Goal: Check status

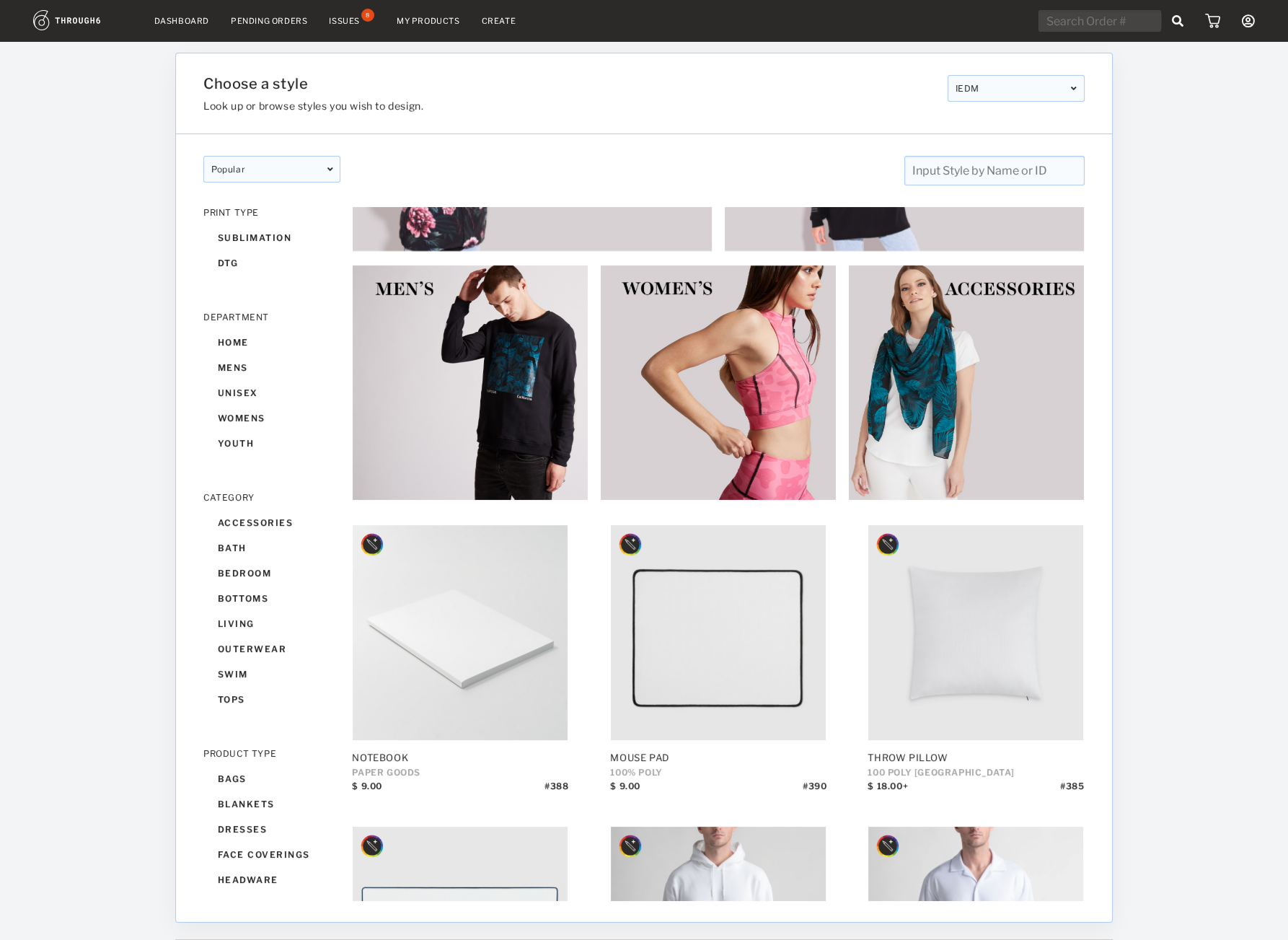
scroll to position [723, 0]
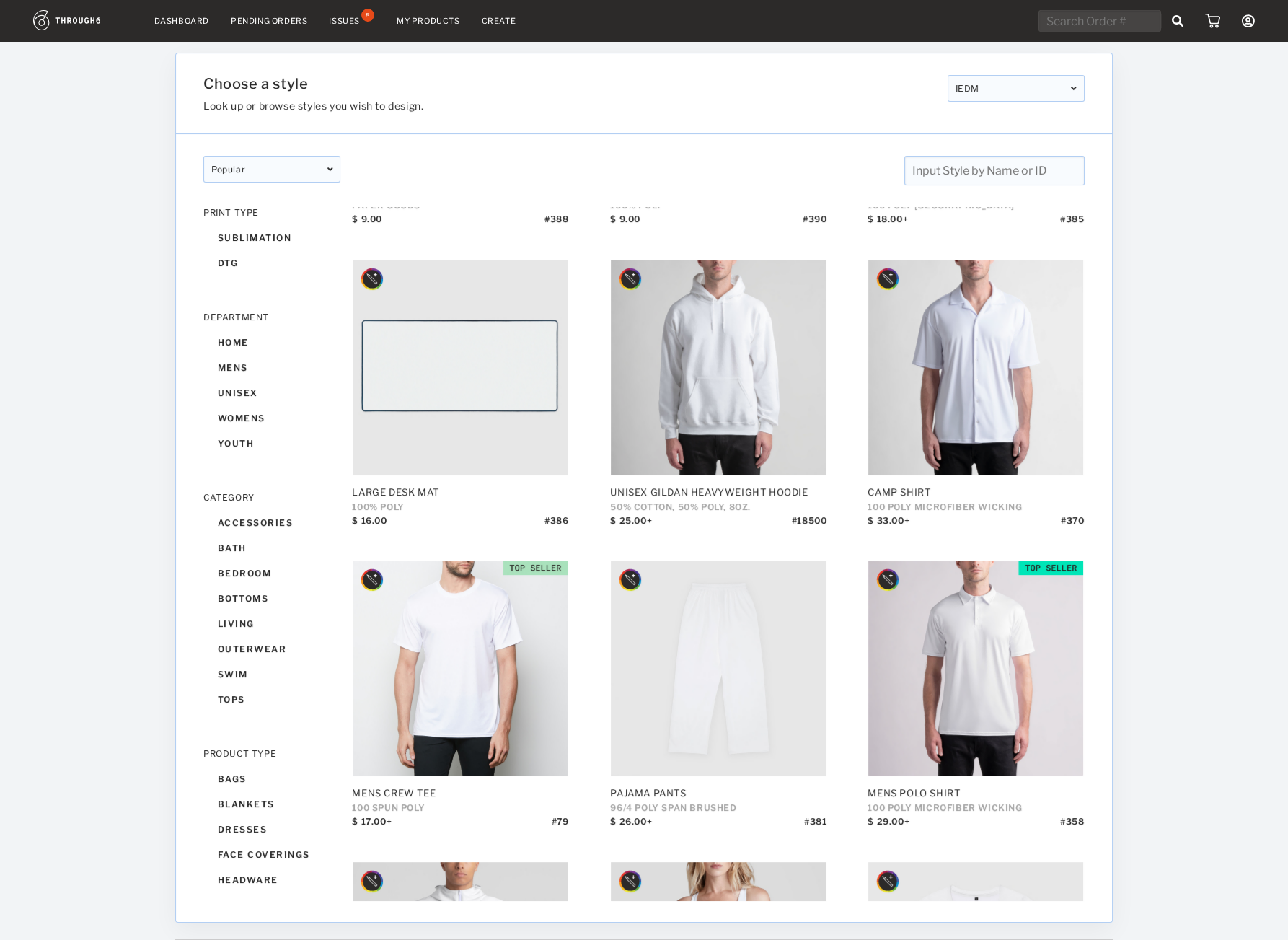
click at [1090, 11] on input "text" at bounding box center [1099, 21] width 123 height 22
paste input "319146"
type input "319146"
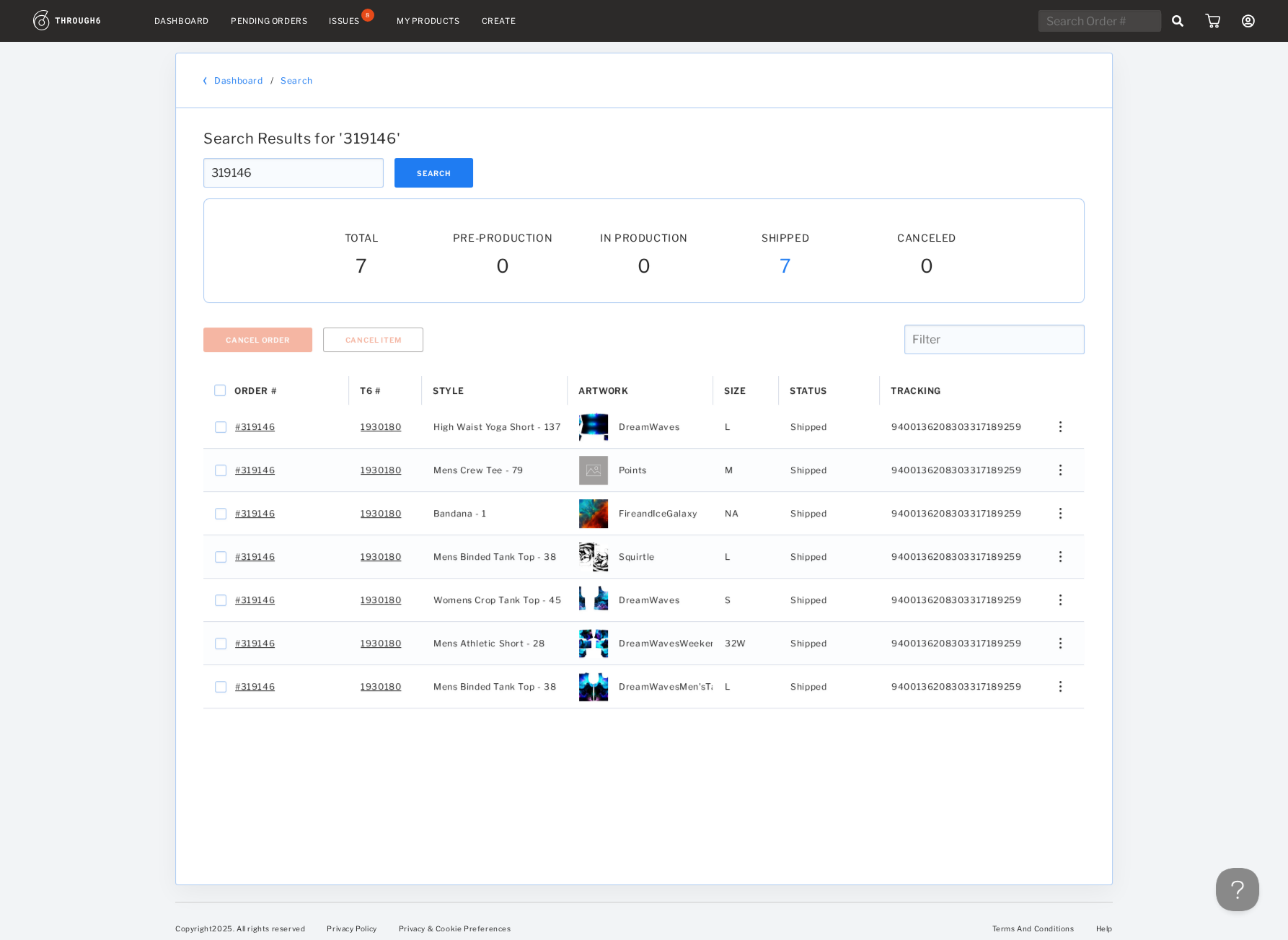
click at [291, 181] on input "319146" at bounding box center [293, 172] width 180 height 30
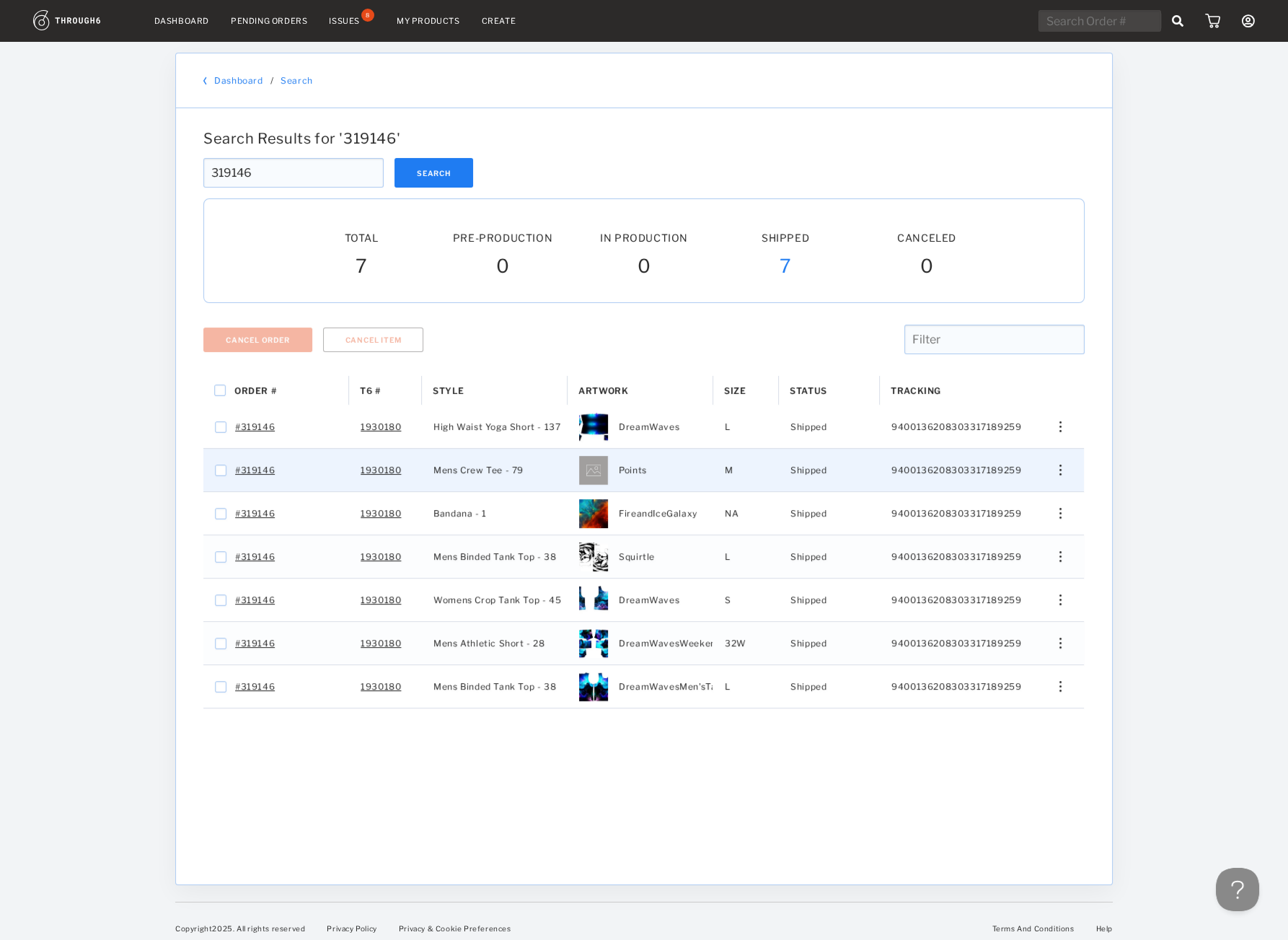
click at [977, 470] on span "9400136208303317189259" at bounding box center [955, 470] width 130 height 19
checkbox input "false"
checkbox input "true"
click at [1057, 476] on div "Edit Size Edit Shipping View History View Product" at bounding box center [1055, 470] width 35 height 10
click at [1001, 555] on span "View History" at bounding box center [994, 547] width 57 height 19
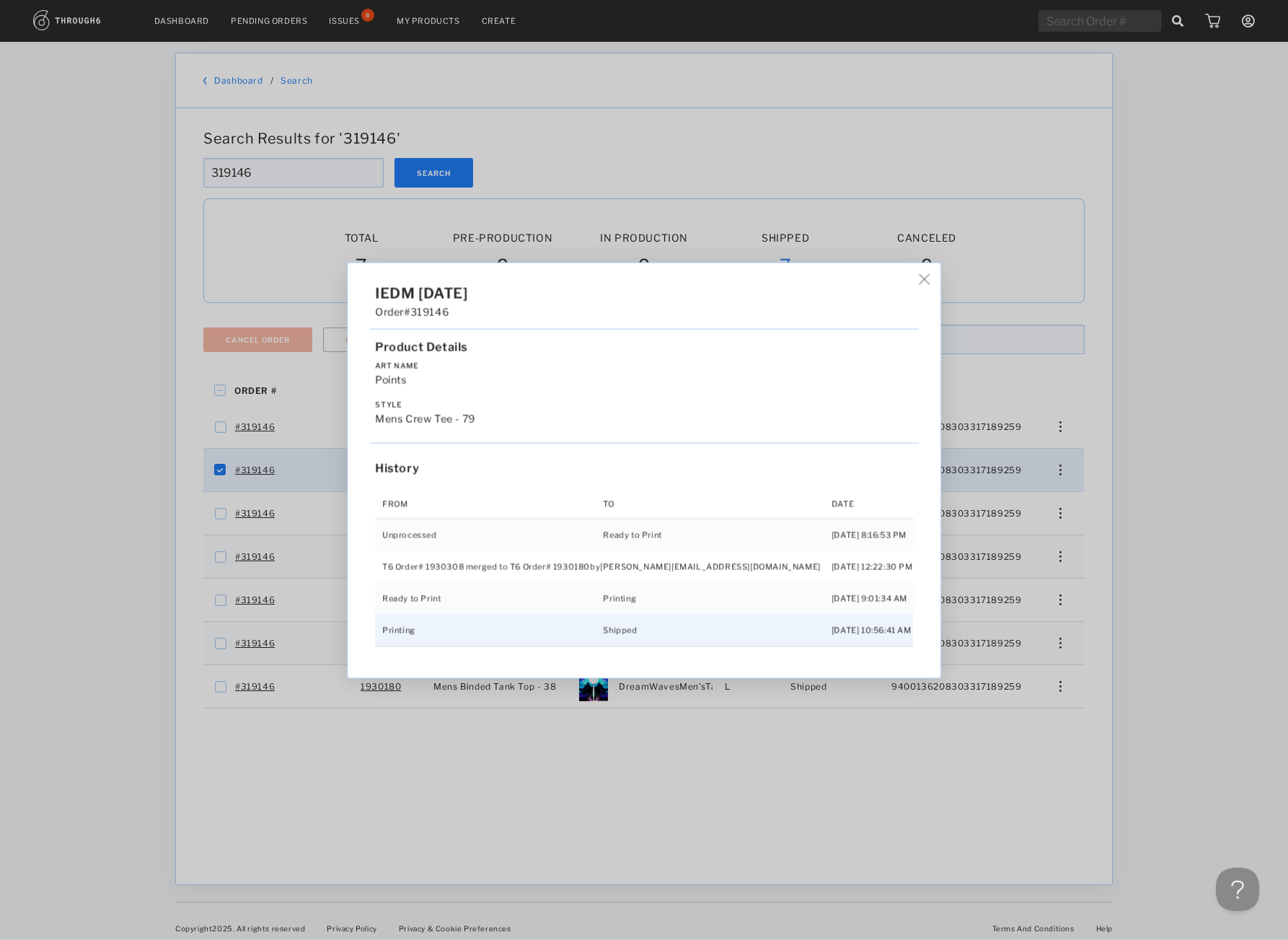
scroll to position [12, 0]
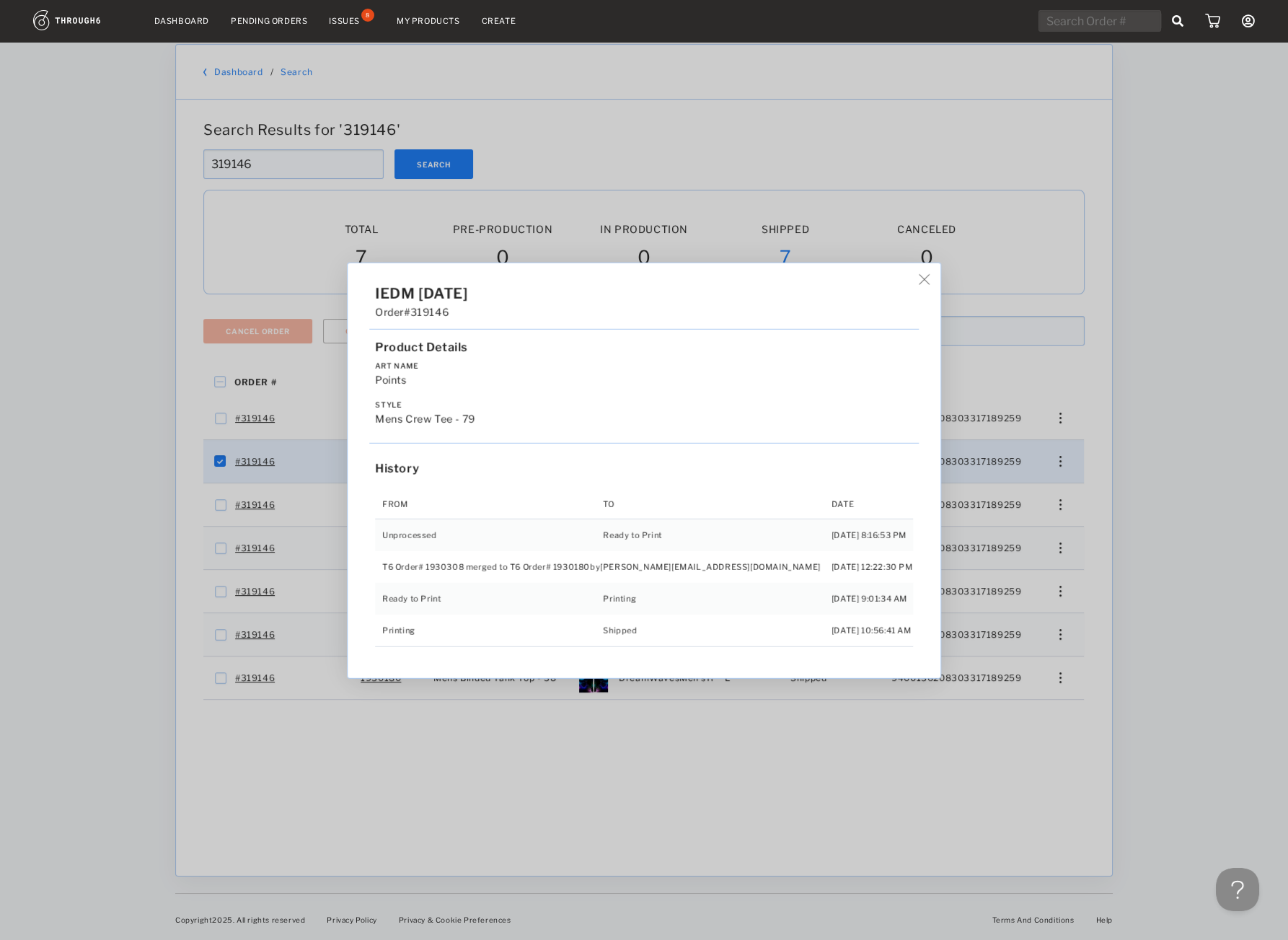
click at [1039, 630] on div "IEDM [DATE] Order #319146 Product Details Art Name Points Style Mens Crew Tee -…" at bounding box center [644, 470] width 1288 height 940
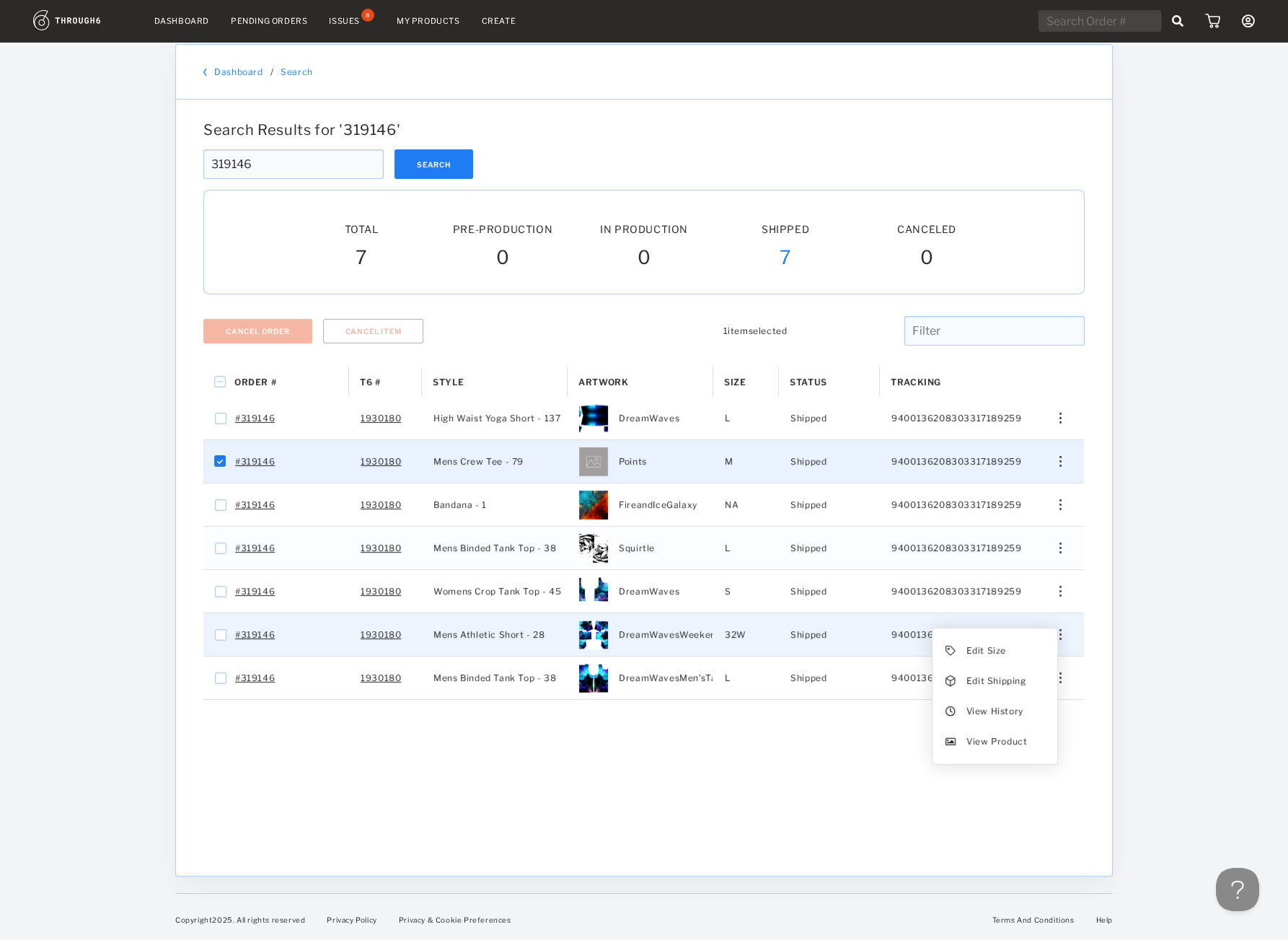
click at [1042, 632] on div "Edit Size Edit Shipping View History View Product" at bounding box center [1055, 634] width 35 height 10
click at [1011, 704] on span "View History" at bounding box center [994, 712] width 57 height 19
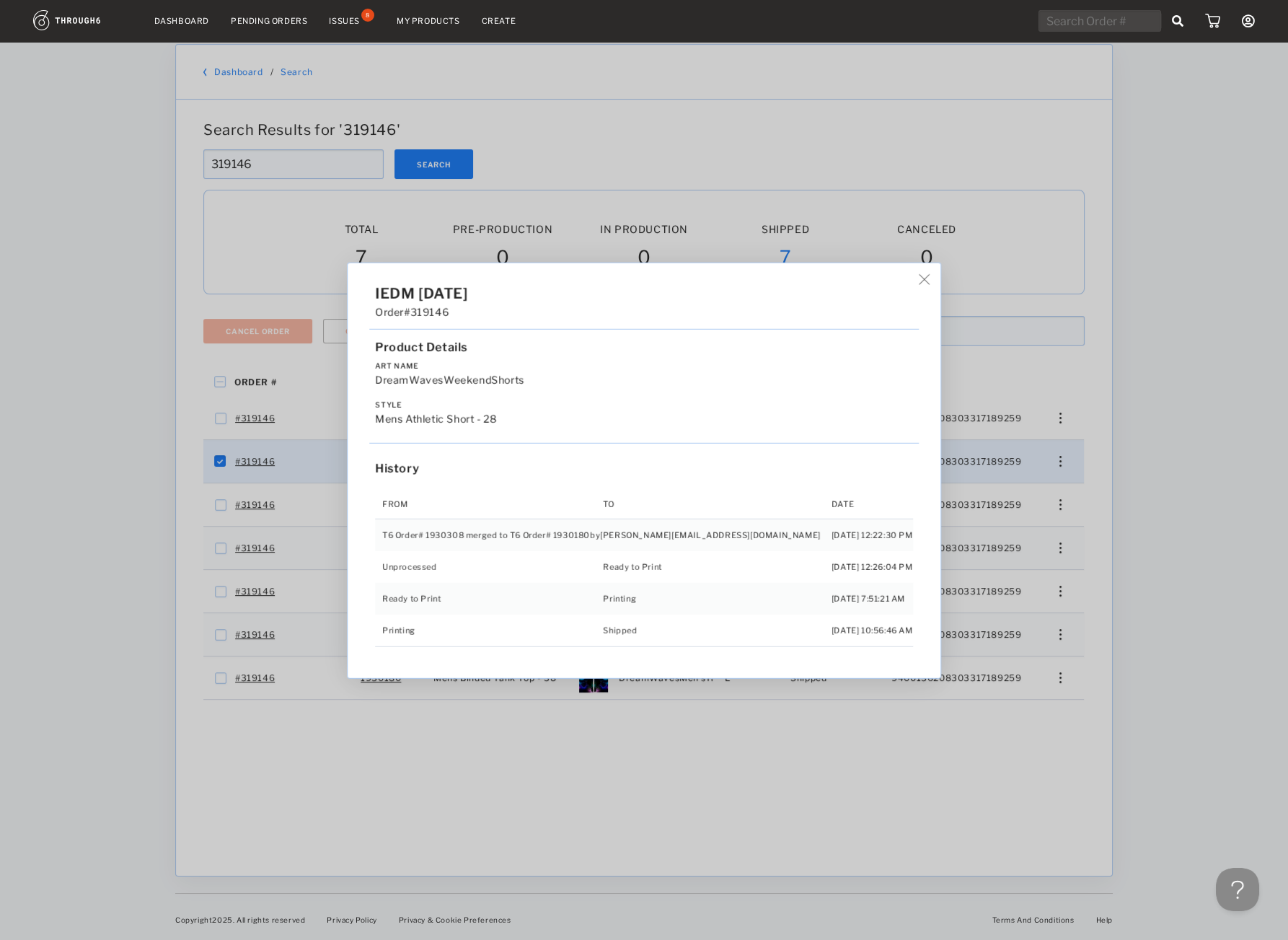
click at [1024, 696] on div "IEDM [DATE] Order #319146 Product Details Art Name DreamWavesWeekendShorts Styl…" at bounding box center [644, 470] width 1288 height 940
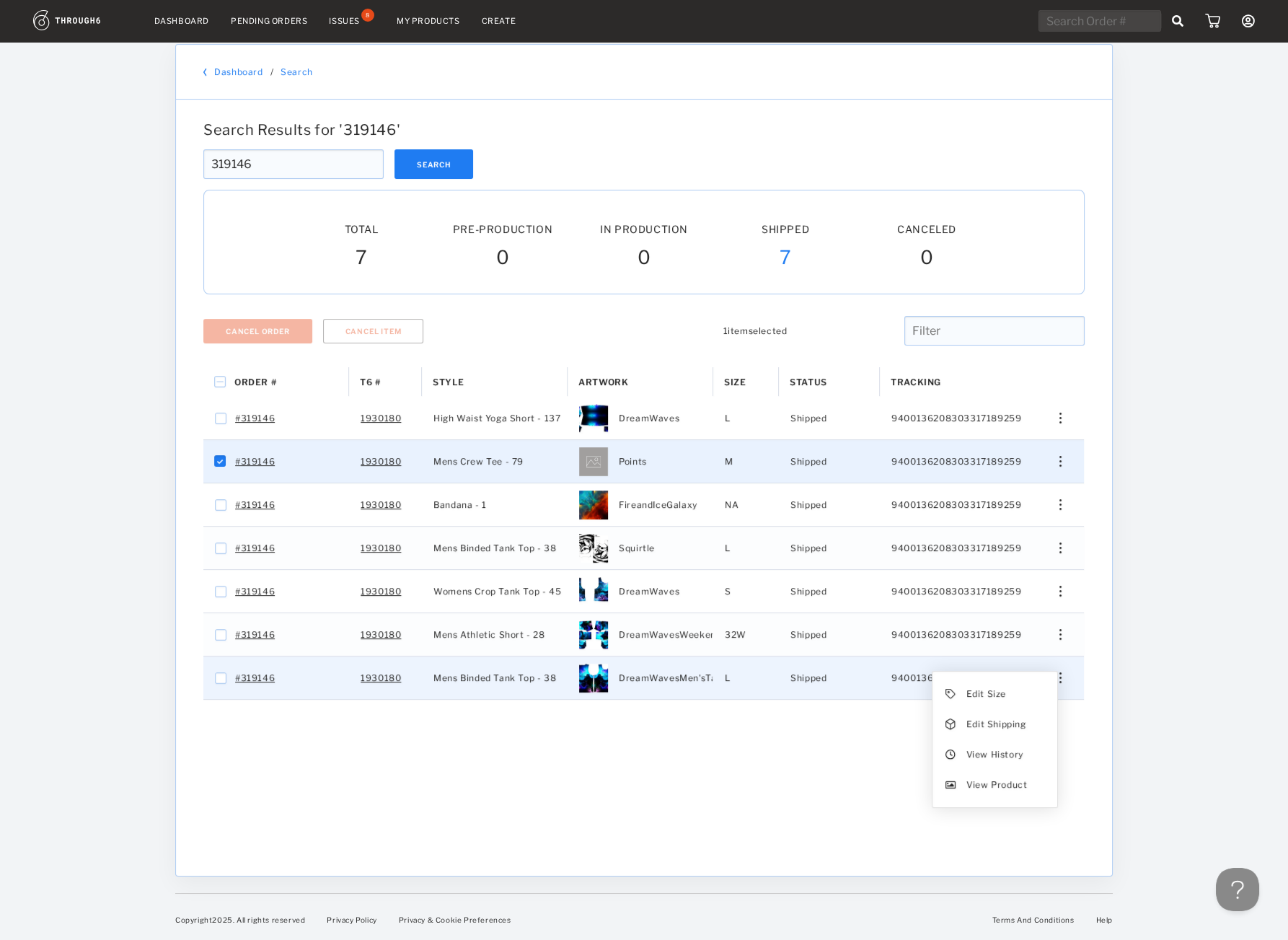
click at [1063, 680] on div "Press SPACE to select this row." at bounding box center [1055, 678] width 35 height 10
click at [1025, 738] on div "Edit Size Edit Shipping View History View Product" at bounding box center [995, 740] width 125 height 136
click at [1025, 744] on div "Order # T6 # Style" at bounding box center [644, 610] width 881 height 487
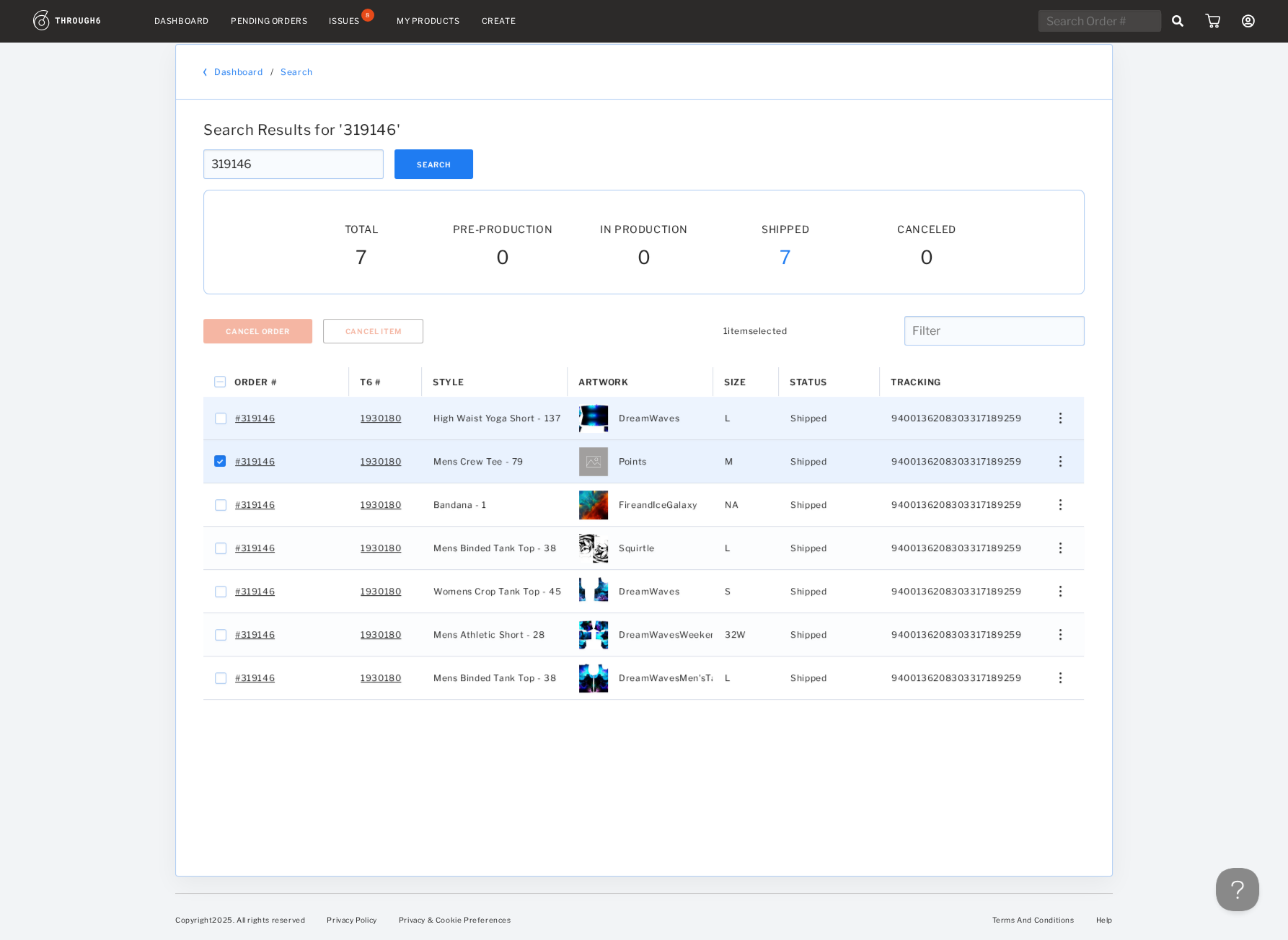
click at [1059, 416] on div "Press SPACE to select this row." at bounding box center [1055, 418] width 35 height 10
click at [1022, 481] on div "View History" at bounding box center [995, 495] width 111 height 30
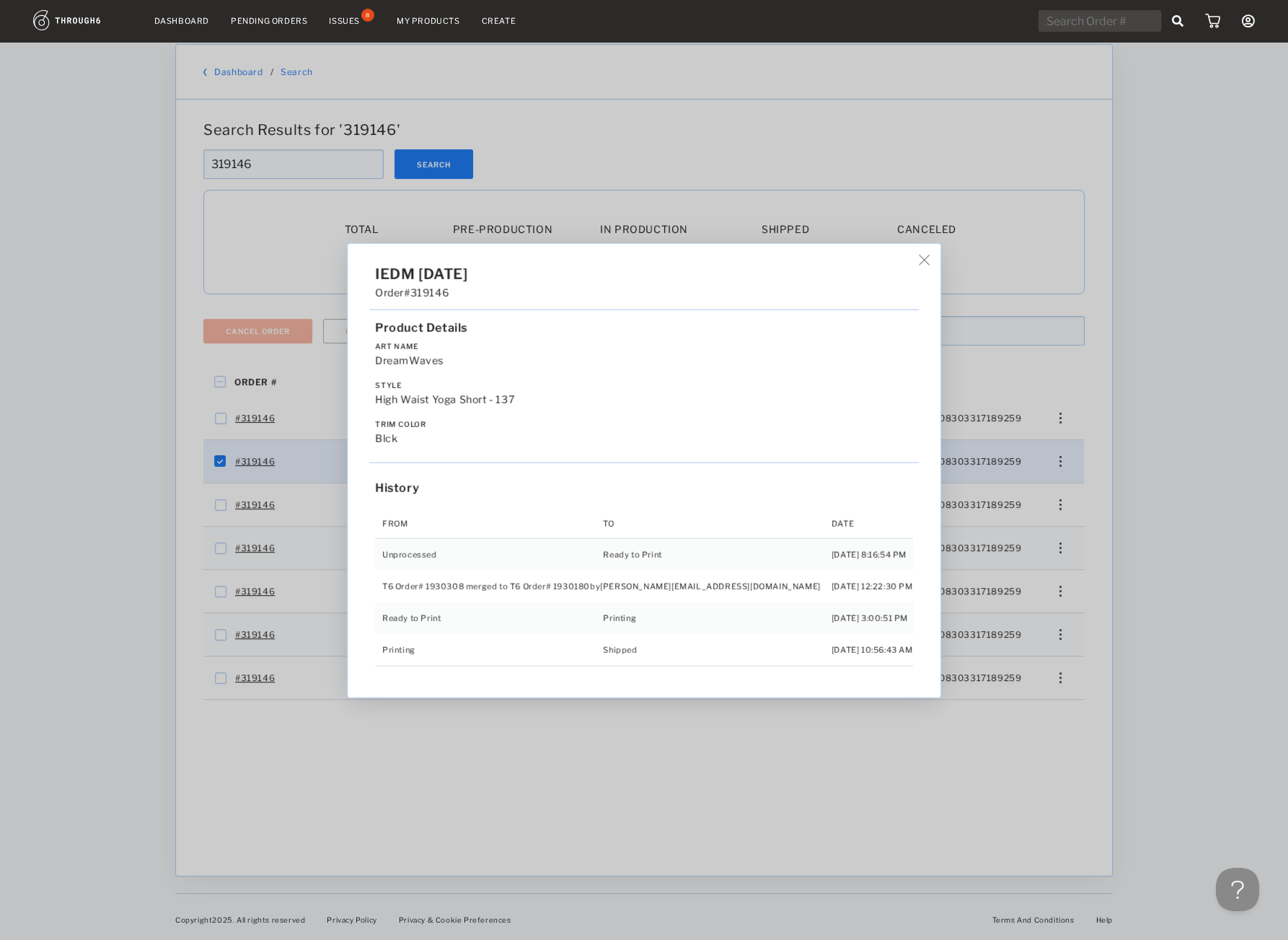
drag, startPoint x: 1090, startPoint y: 517, endPoint x: 1076, endPoint y: 519, distance: 14.1
click at [1083, 519] on div "IEDM [DATE] Order #319146 Product Details Art Name DreamWaves Style High Waist …" at bounding box center [644, 470] width 1288 height 940
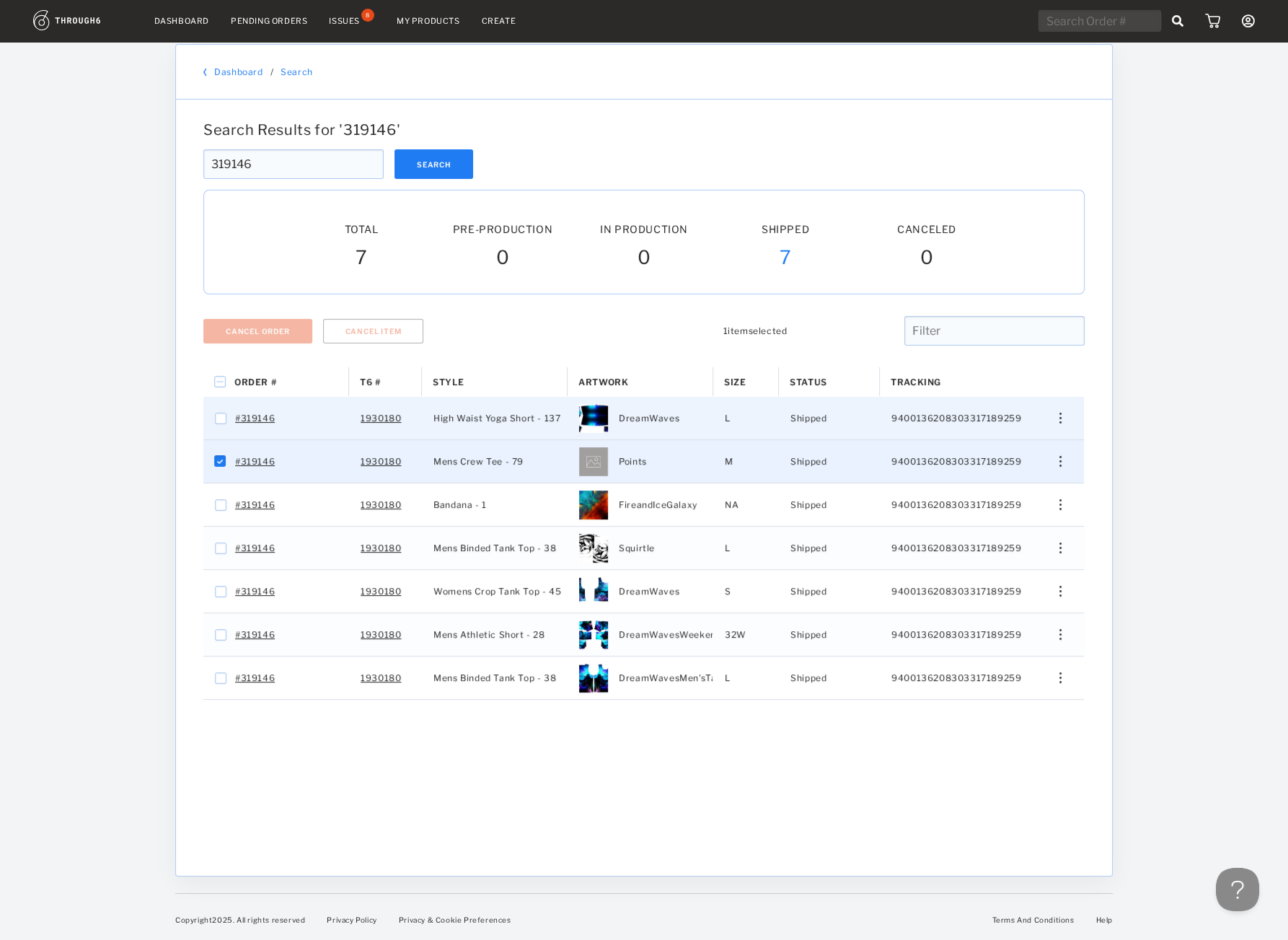
click at [1048, 422] on div "Edit Size Edit Shipping View History View Product" at bounding box center [1054, 417] width 58 height 43
click at [1056, 423] on div "Edit Size Edit Shipping View History View Product" at bounding box center [1054, 417] width 58 height 43
click at [1058, 404] on div "Edit Size Edit Shipping View History View Product" at bounding box center [1054, 417] width 58 height 43
click at [1061, 408] on div "Edit Size Edit Shipping View History View Product" at bounding box center [1054, 417] width 58 height 43
click at [1059, 416] on div "Press SPACE to select this row." at bounding box center [1055, 418] width 35 height 10
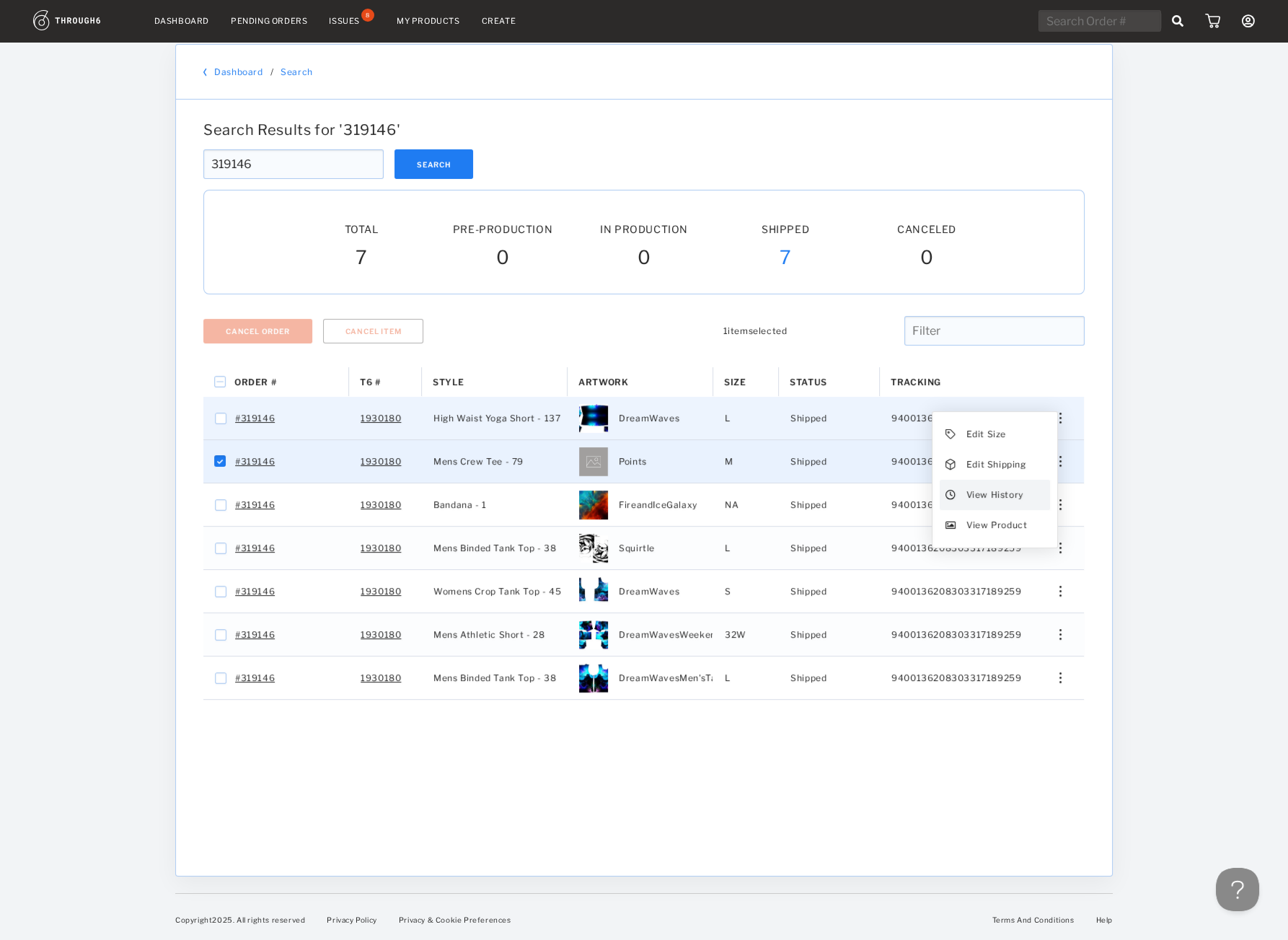
click at [987, 494] on span "View History" at bounding box center [994, 495] width 57 height 19
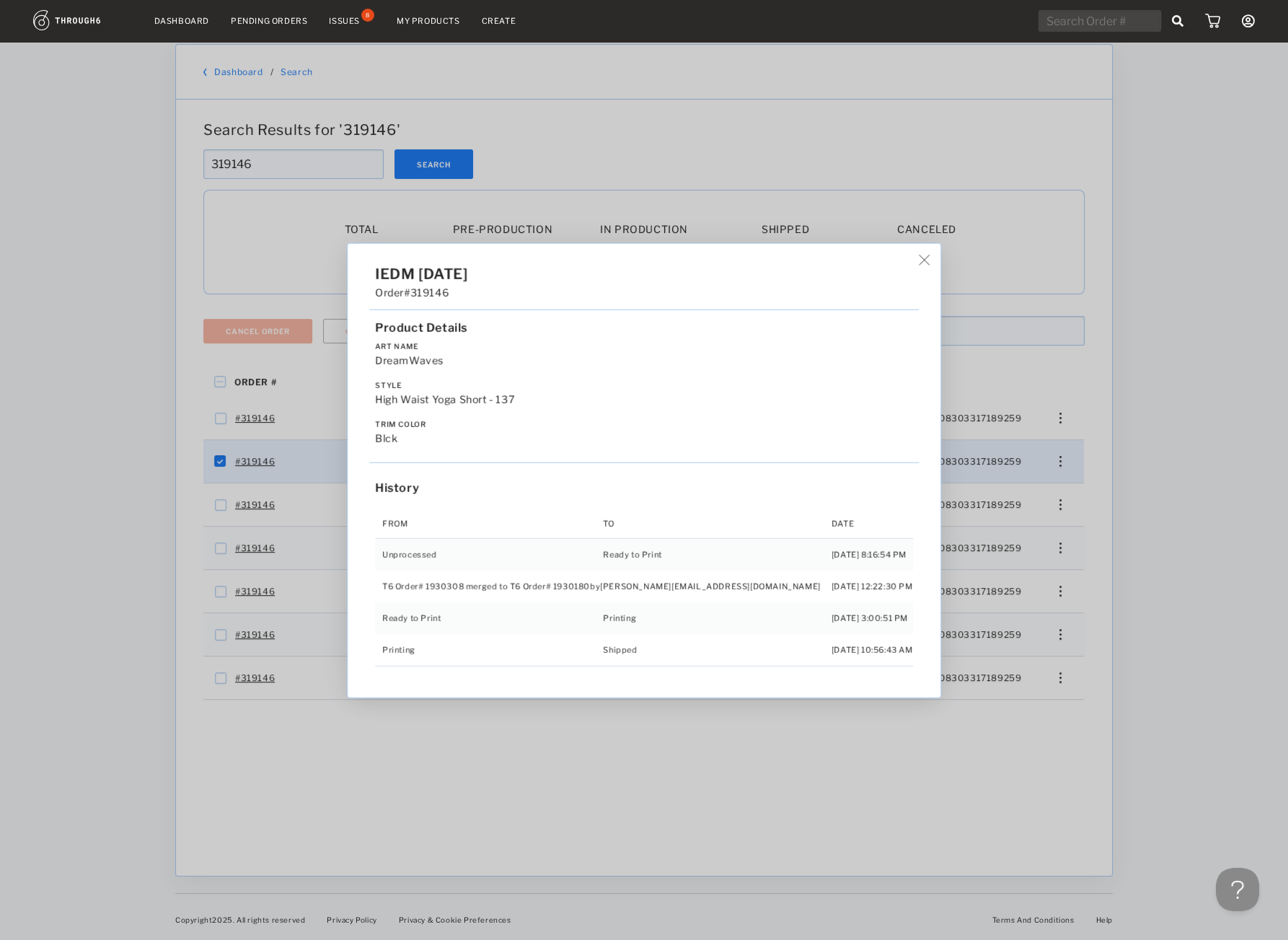
drag, startPoint x: 1064, startPoint y: 516, endPoint x: 1066, endPoint y: 498, distance: 18.1
click at [1064, 515] on div "IEDM [DATE] Order #319146 Product Details Art Name DreamWaves Style High Waist …" at bounding box center [644, 470] width 1288 height 940
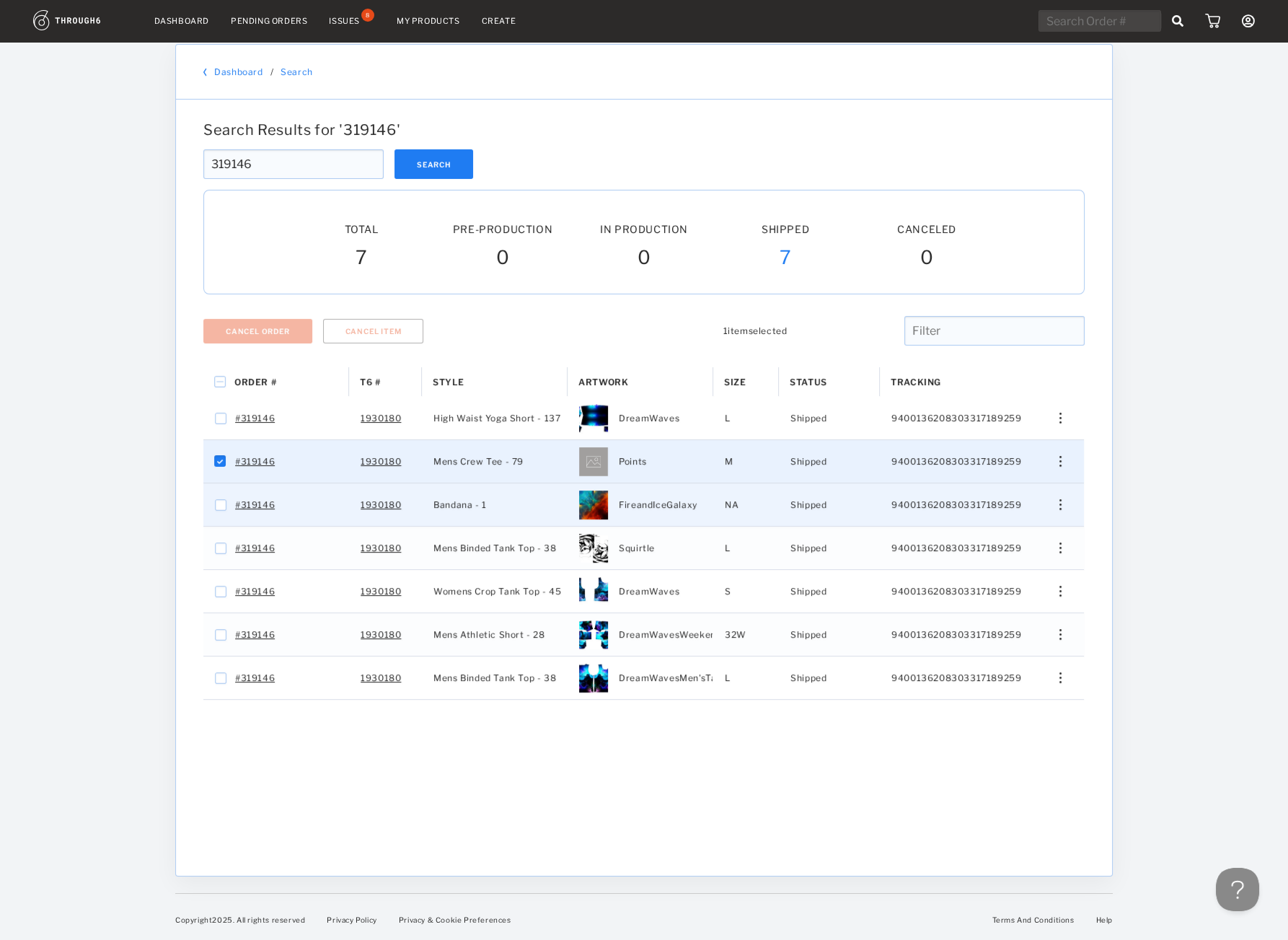
click at [1066, 499] on div "Press SPACE to select this row." at bounding box center [1055, 504] width 35 height 10
click at [1016, 568] on div "View History" at bounding box center [995, 581] width 111 height 30
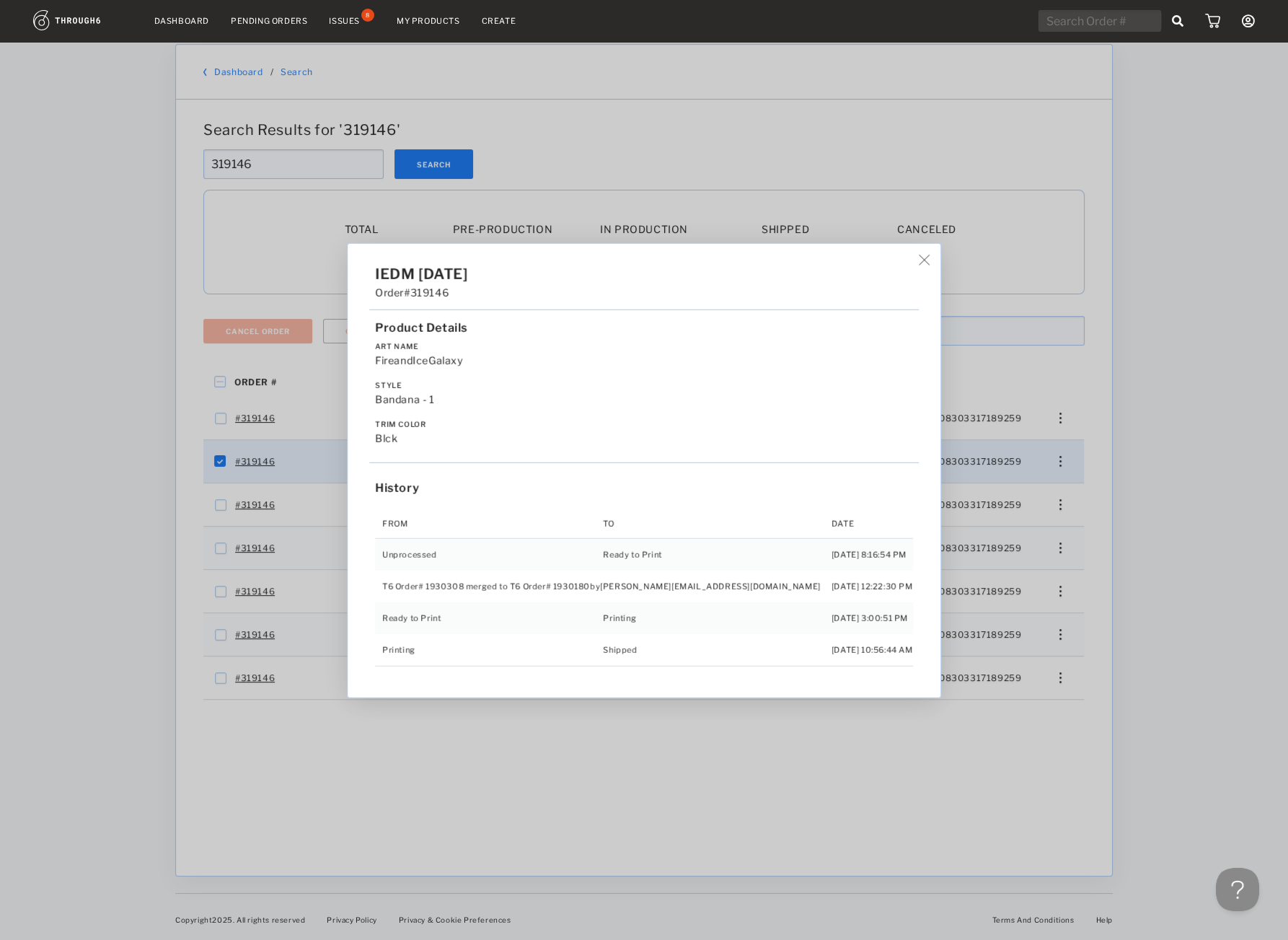
click at [1048, 566] on div "IEDM [DATE] Order #319146 Product Details Art Name FireandIceGalaxy Style Banda…" at bounding box center [644, 470] width 1288 height 940
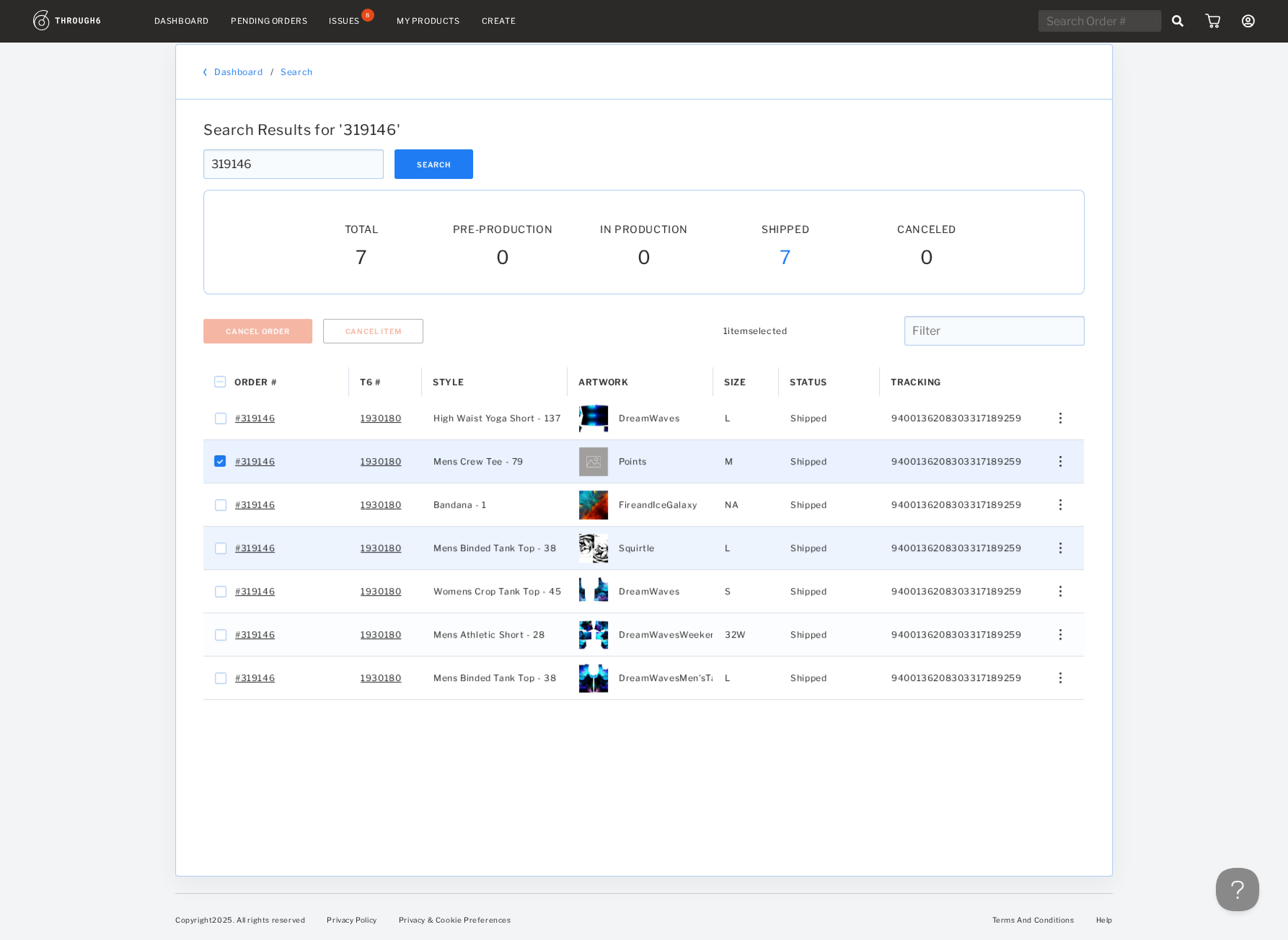
click at [1054, 541] on div "Edit Size Edit Shipping View History View Product" at bounding box center [1054, 547] width 58 height 43
click at [1054, 543] on div "Edit Size Edit Shipping View History View Product" at bounding box center [1055, 548] width 35 height 10
click at [1016, 615] on span "View History" at bounding box center [994, 625] width 57 height 19
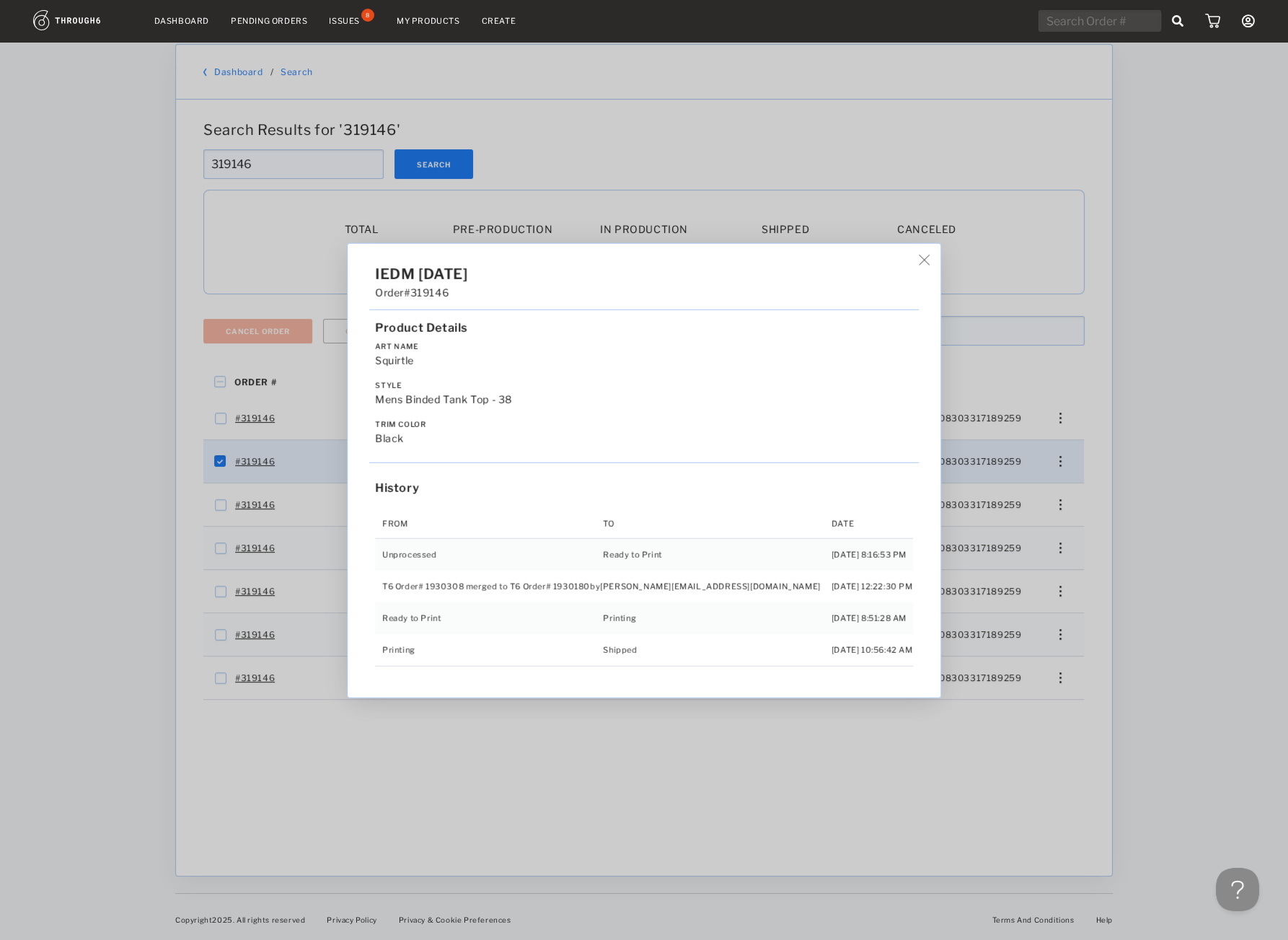
click at [1059, 585] on div "IEDM [DATE] Order #319146 Product Details Art Name Squirtle Style Mens Binded T…" at bounding box center [644, 470] width 1288 height 940
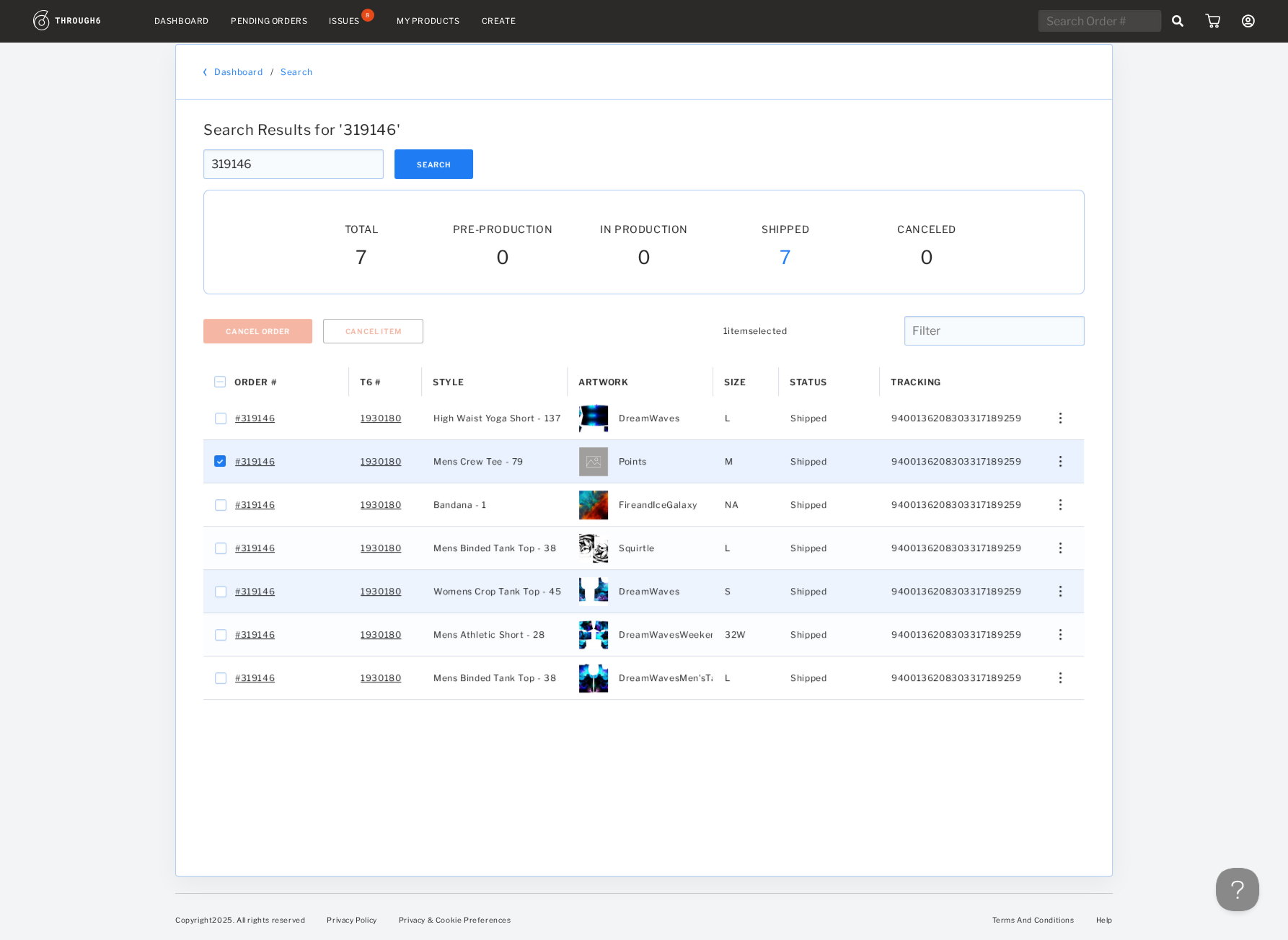
click at [1059, 585] on div "Press SPACE to select this row." at bounding box center [1055, 591] width 35 height 10
click at [995, 665] on span "View History" at bounding box center [994, 668] width 57 height 19
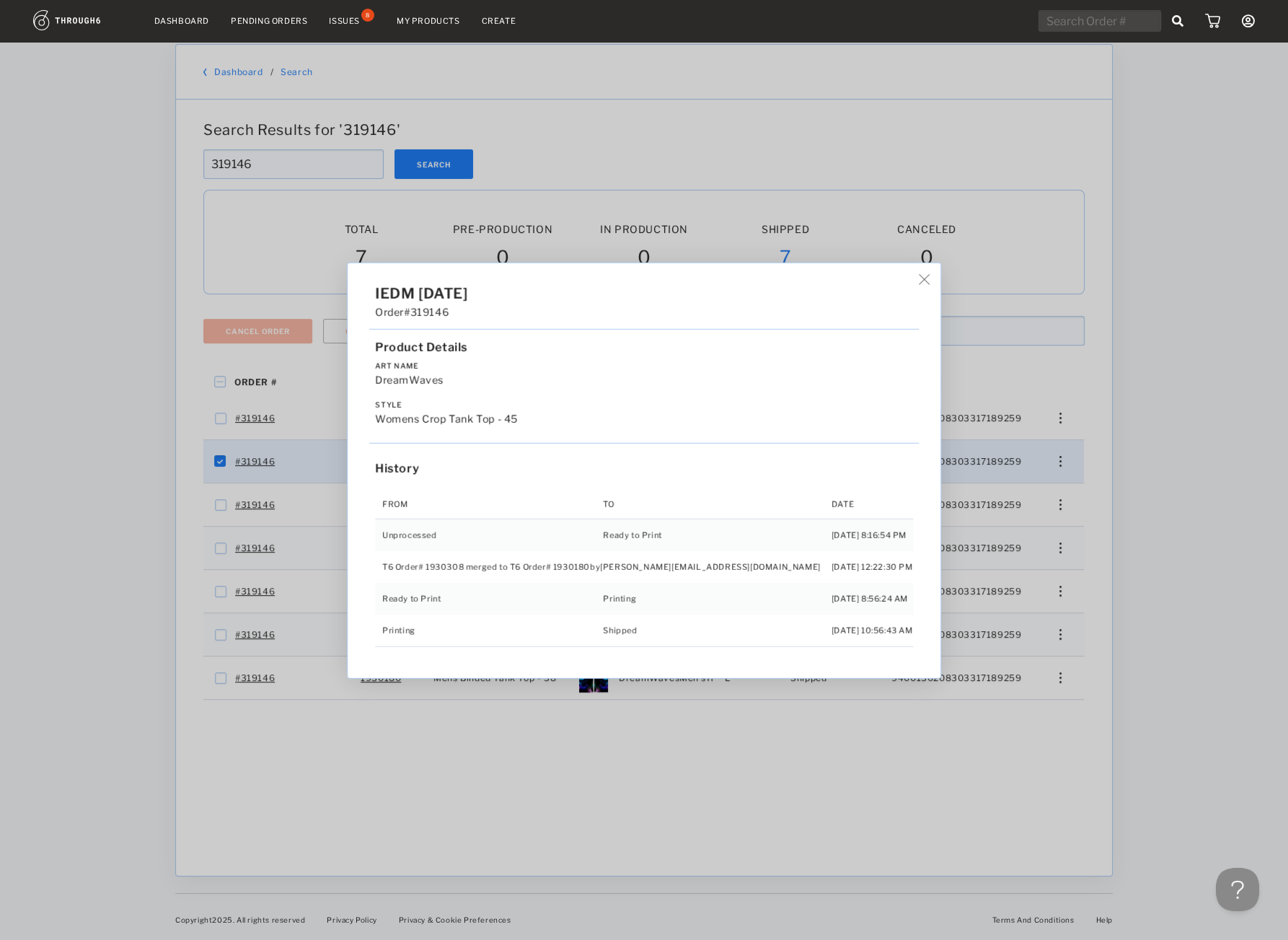
click at [1048, 639] on div "IEDM [DATE] Order #319146 Product Details Art Name DreamWaves Style Womens Crop…" at bounding box center [644, 470] width 1288 height 940
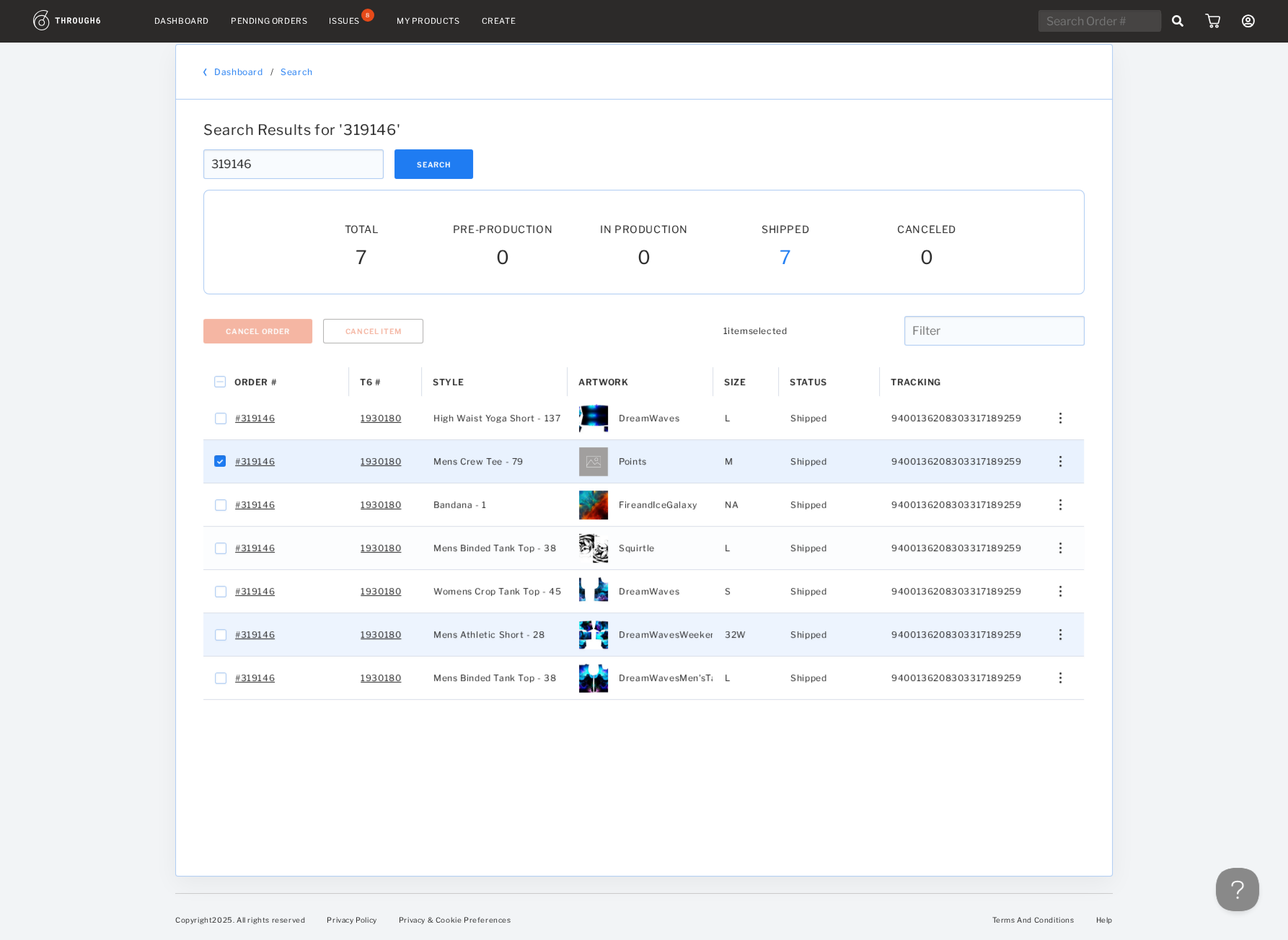
click at [1062, 639] on div "Edit Size Edit Shipping View History View Product" at bounding box center [1054, 634] width 58 height 43
click at [1062, 638] on img "Press SPACE to select this row." at bounding box center [1060, 634] width 2 height 10
click at [1012, 709] on span "View History" at bounding box center [994, 712] width 57 height 19
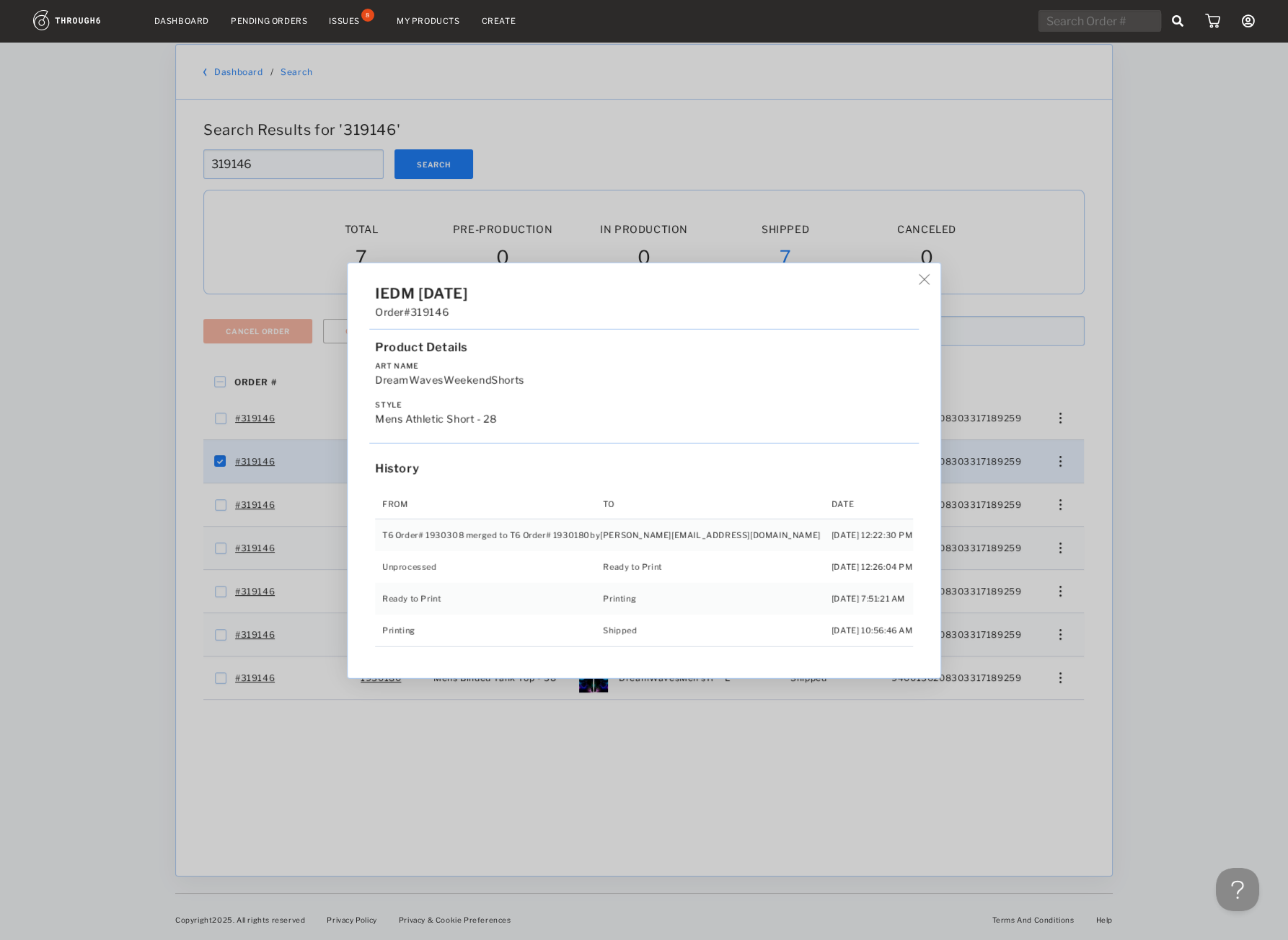
drag, startPoint x: 1035, startPoint y: 676, endPoint x: 1029, endPoint y: 690, distance: 15.2
click at [1028, 690] on div "IEDM [DATE] Order #319146 Product Details Art Name DreamWavesWeekendShorts Styl…" at bounding box center [644, 470] width 1288 height 940
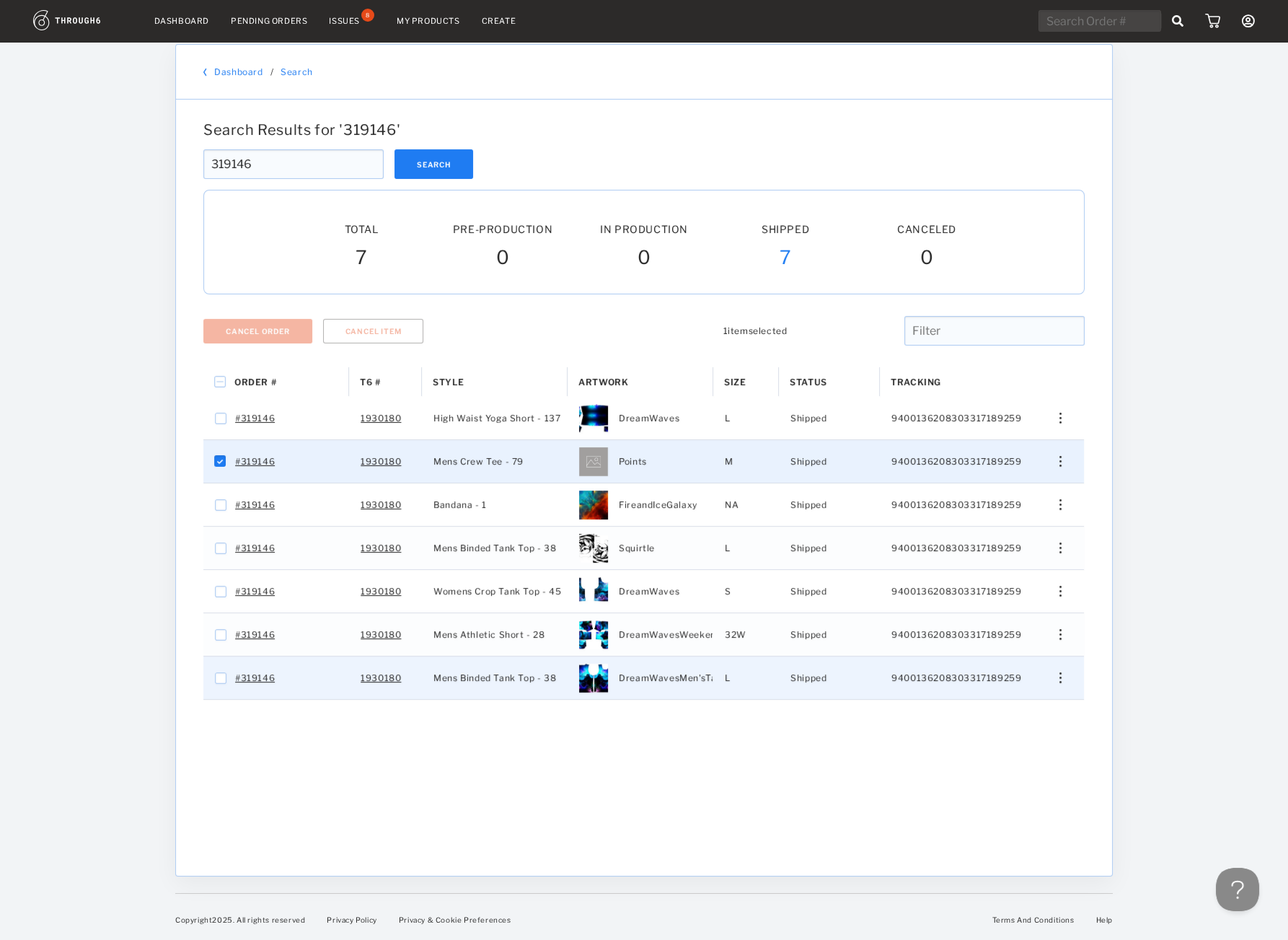
click at [1055, 670] on div "Edit Size Edit Shipping View History View Product" at bounding box center [1054, 677] width 58 height 43
click at [1056, 671] on div "Edit Size Edit Shipping View History View Product" at bounding box center [1054, 677] width 58 height 43
drag, startPoint x: 1056, startPoint y: 673, endPoint x: 1041, endPoint y: 721, distance: 50.3
click at [1056, 680] on div "Edit Size Edit Shipping View History View Product" at bounding box center [1055, 678] width 35 height 10
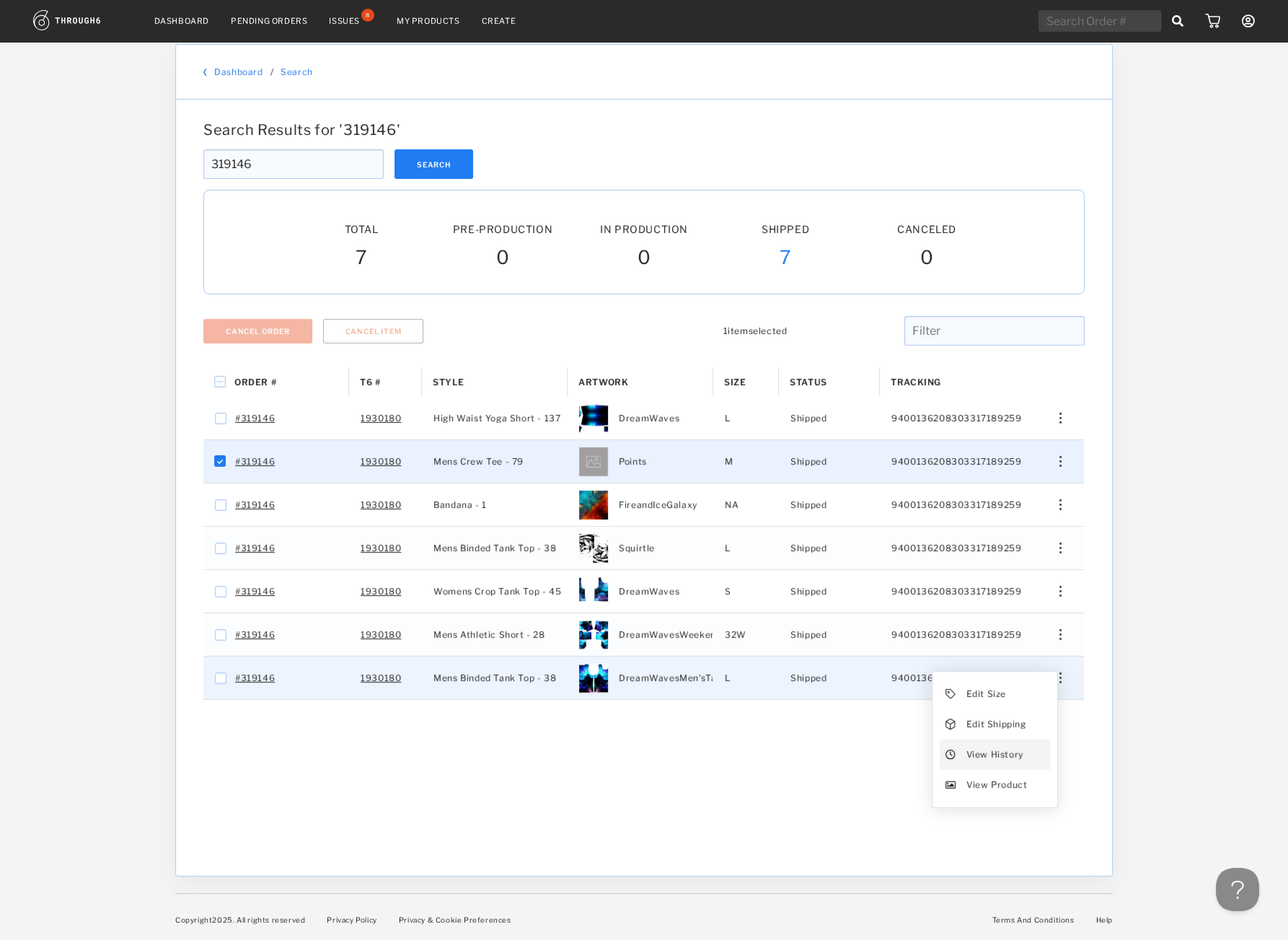
click at [997, 761] on span "View History" at bounding box center [994, 754] width 57 height 19
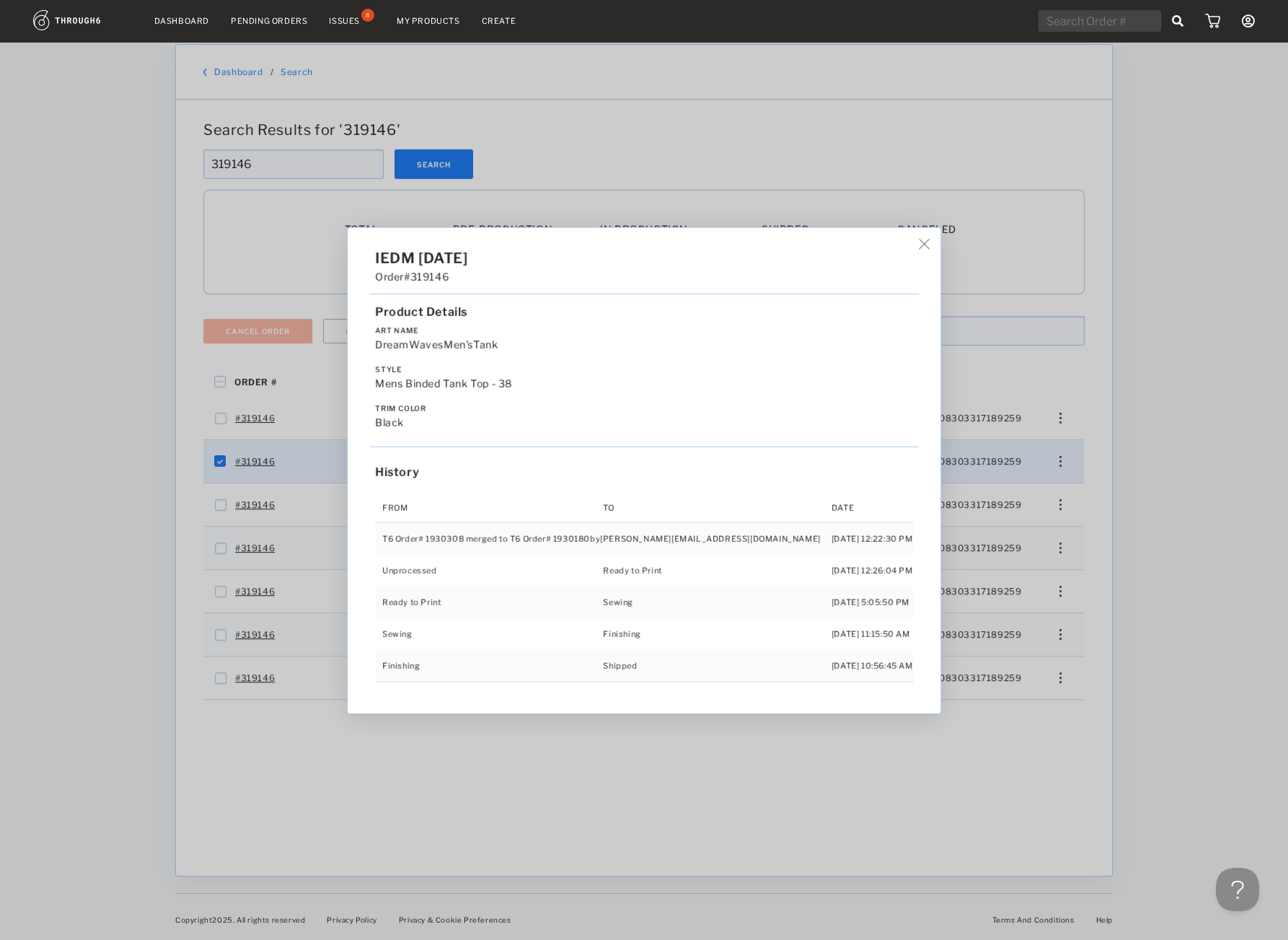
click at [834, 799] on div "IEDM [DATE] Order #319146 Product Details Art Name DreamWavesMen'sTank Style Me…" at bounding box center [644, 470] width 1288 height 940
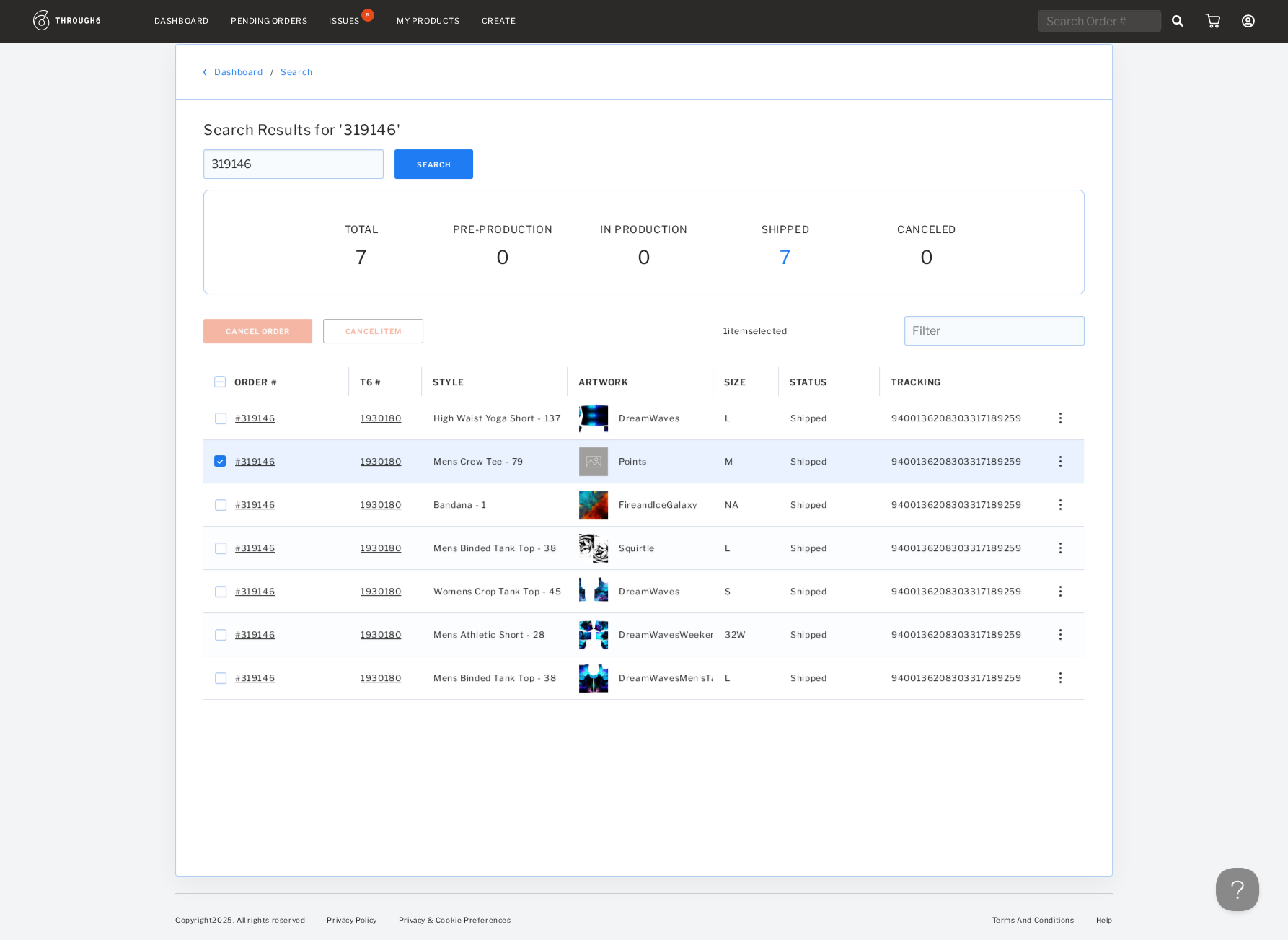
click at [332, 149] on input "319146" at bounding box center [293, 164] width 180 height 30
click at [203, 179] on input "319146" at bounding box center [293, 164] width 180 height 30
paste input "8210"
type input "318210"
click at [446, 169] on button "Search" at bounding box center [434, 164] width 78 height 30
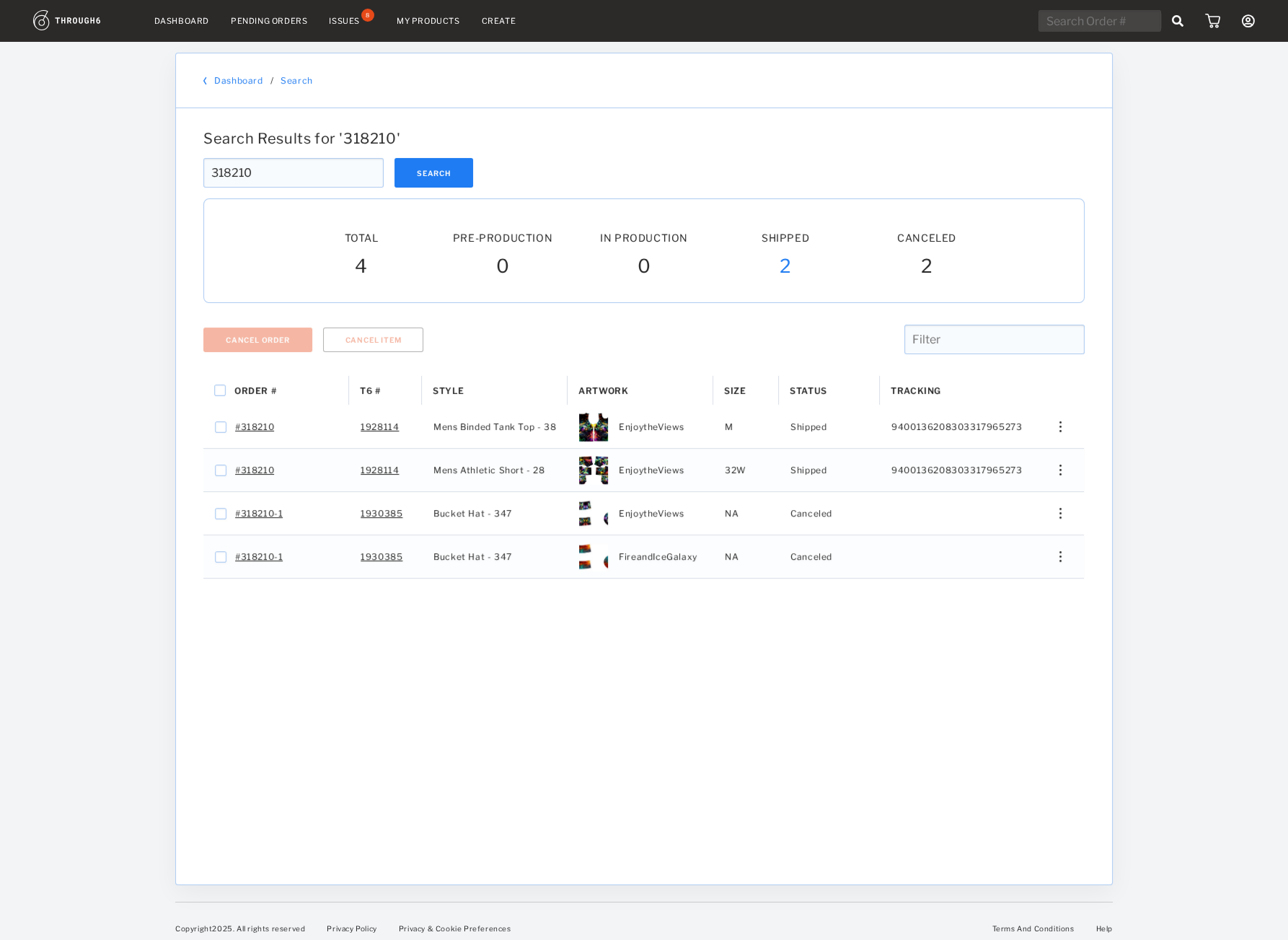
click at [823, 169] on div "318210 Search" at bounding box center [644, 172] width 881 height 30
paste input "20064"
drag, startPoint x: 279, startPoint y: 169, endPoint x: 233, endPoint y: 183, distance: 48.1
click at [203, 187] on input "318210" at bounding box center [293, 172] width 180 height 30
type input "320064"
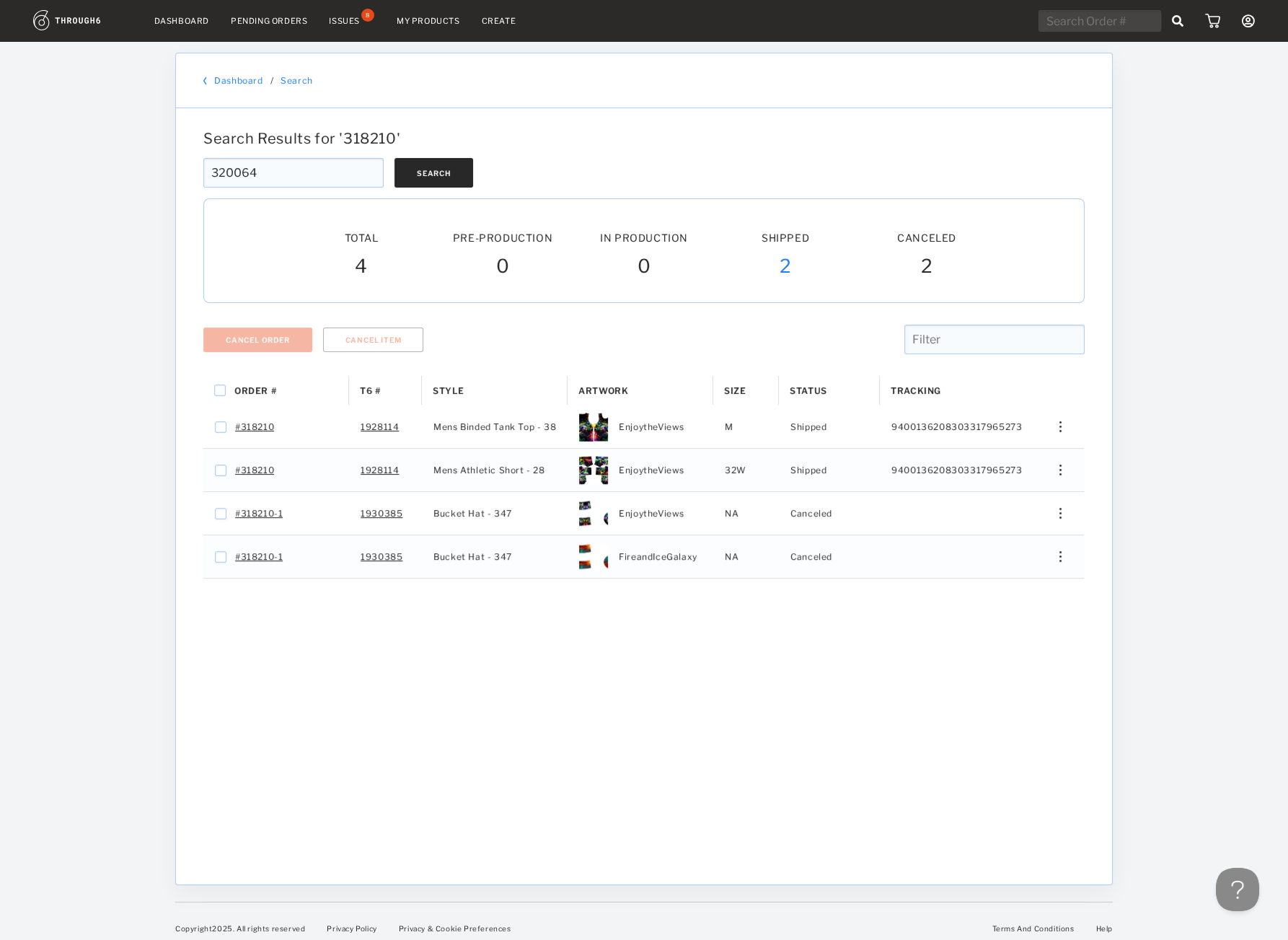
click at [446, 169] on button "Search" at bounding box center [434, 172] width 78 height 30
